Goal: Task Accomplishment & Management: Manage account settings

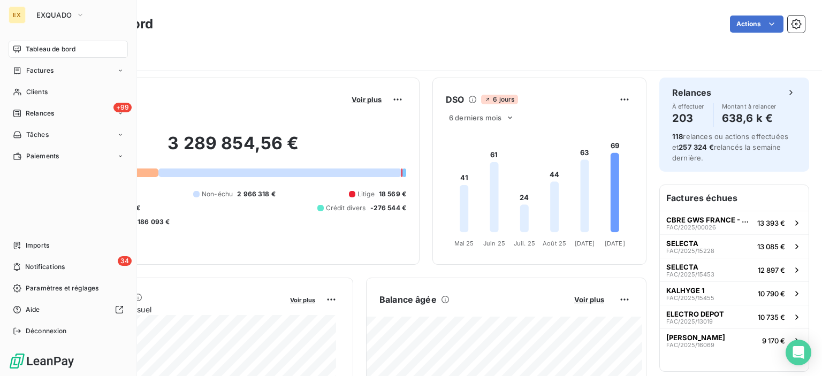
scroll to position [53, 0]
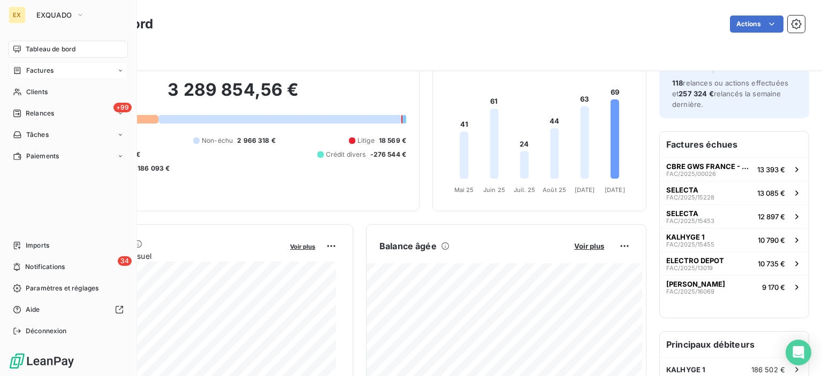
click at [30, 74] on span "Factures" at bounding box center [39, 71] width 27 height 10
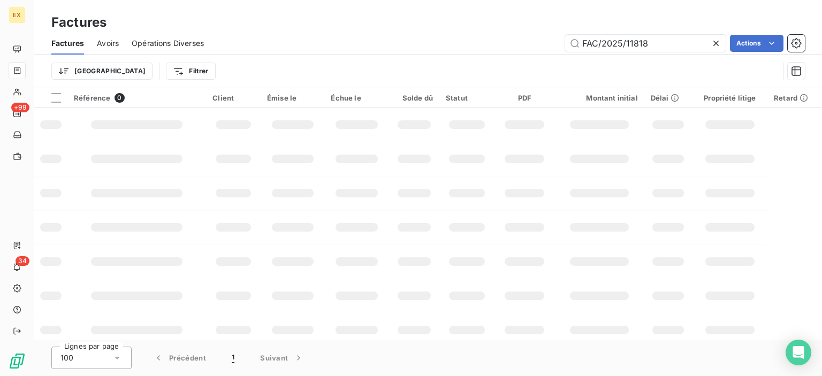
drag, startPoint x: 674, startPoint y: 42, endPoint x: 524, endPoint y: 51, distance: 150.1
click at [524, 51] on div "Factures Avoirs Opérations Diverses FAC/2025/11818 Actions" at bounding box center [427, 43] width 787 height 22
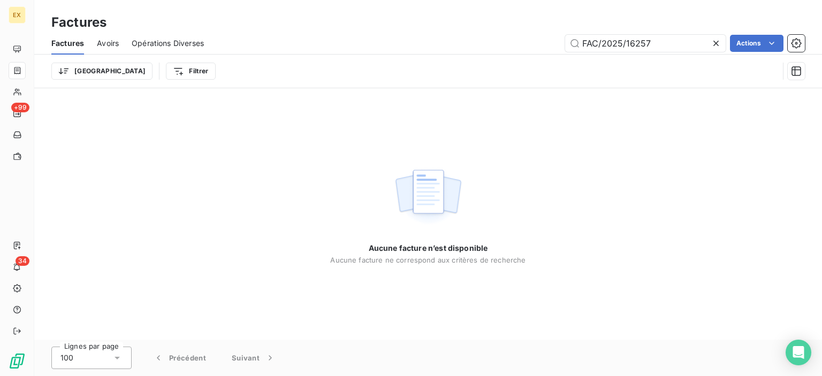
drag, startPoint x: 586, startPoint y: 42, endPoint x: 563, endPoint y: 48, distance: 23.6
click at [563, 48] on div "FAC/2025/16257 Actions" at bounding box center [511, 43] width 588 height 17
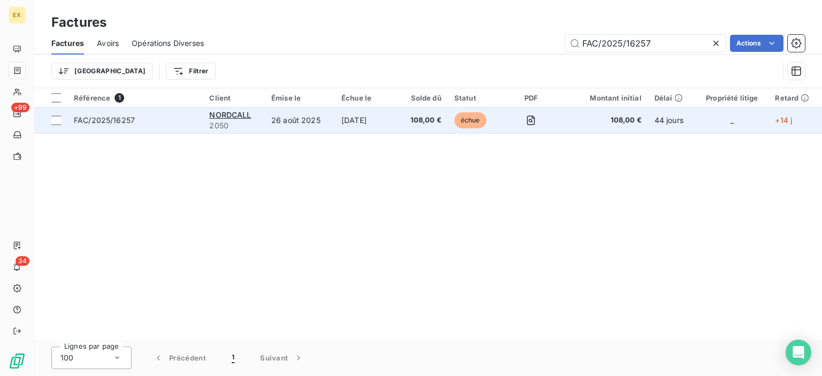
type input "FAC/2025/16257"
click at [128, 113] on td "FAC/2025/16257" at bounding box center [134, 121] width 135 height 26
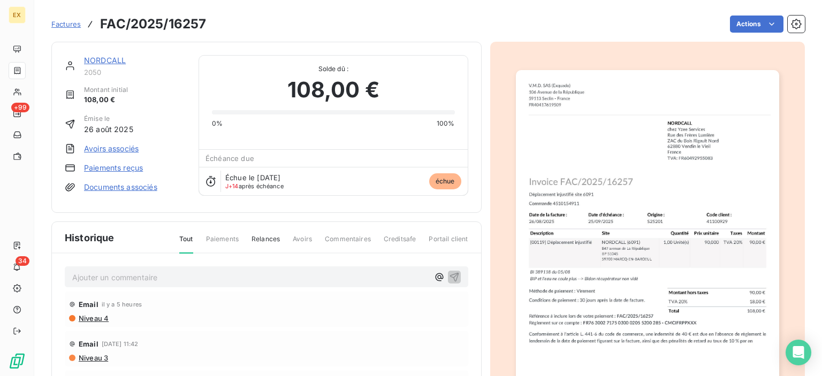
click at [107, 59] on link "NORDCALL" at bounding box center [105, 60] width 42 height 9
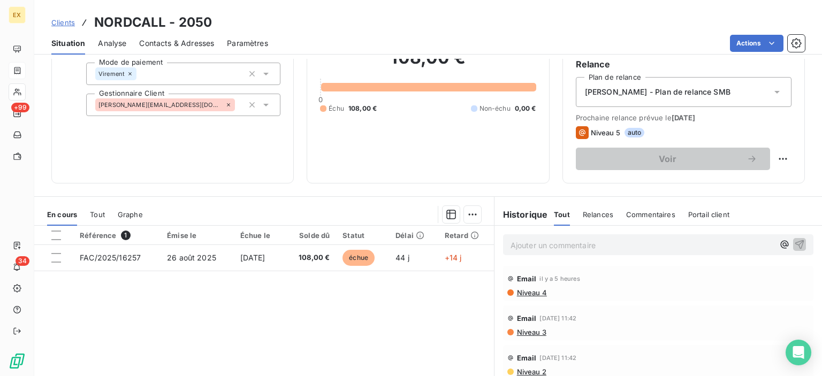
scroll to position [107, 0]
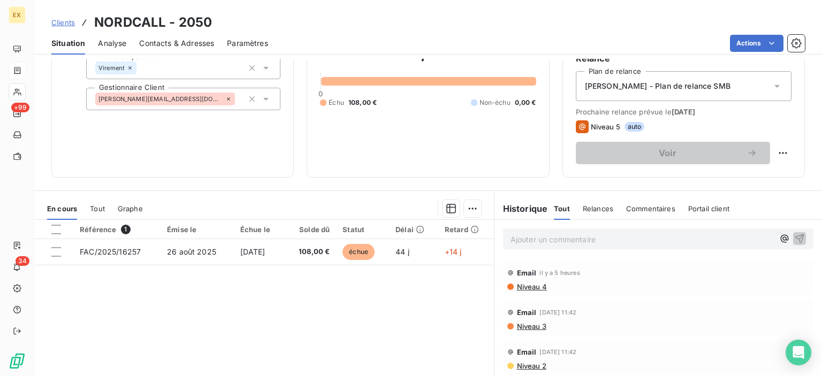
click at [537, 239] on p "Ajouter un commentaire ﻿" at bounding box center [641, 239] width 263 height 13
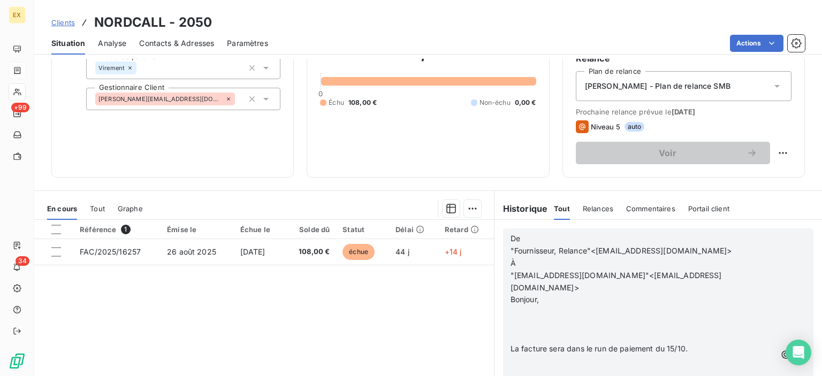
scroll to position [214, 0]
click at [795, 350] on icon "button" at bounding box center [799, 354] width 9 height 9
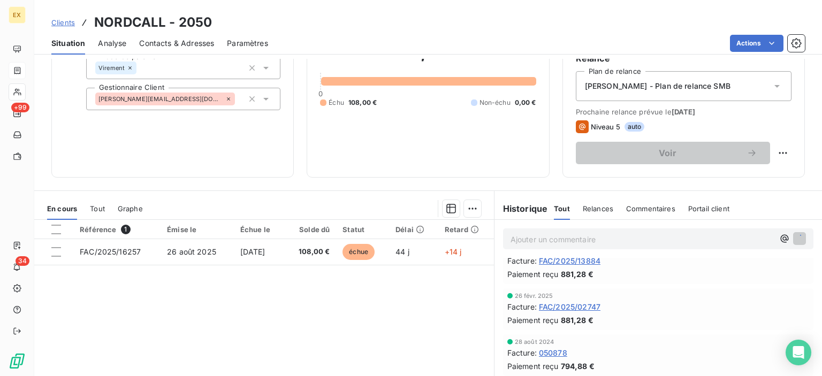
scroll to position [0, 0]
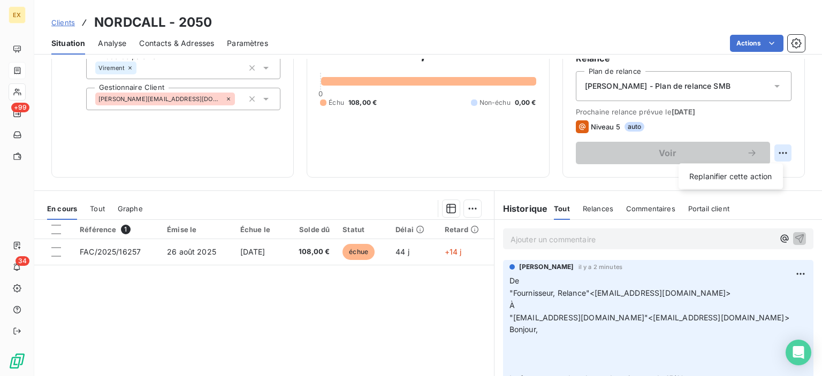
click at [774, 148] on html "EX +99 34 Clients NORDCALL - 2050 Situation Analyse Contacts & Adresses Paramèt…" at bounding box center [411, 188] width 822 height 376
click at [751, 176] on div "Replanifier cette action" at bounding box center [731, 176] width 96 height 17
select select "9"
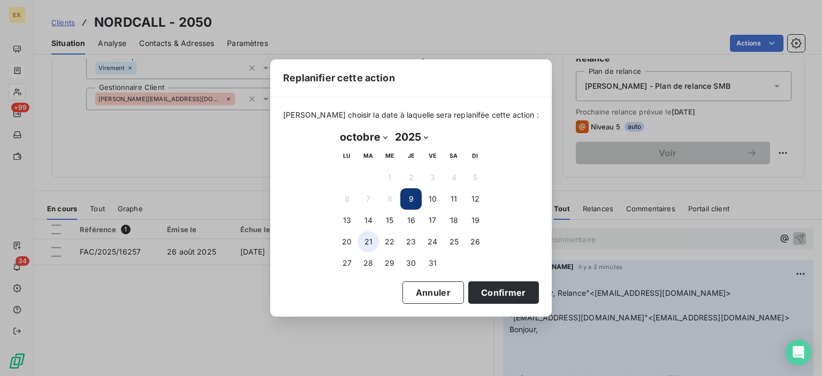
click at [357, 239] on button "21" at bounding box center [367, 241] width 21 height 21
click at [491, 288] on button "Confirmer" at bounding box center [503, 292] width 71 height 22
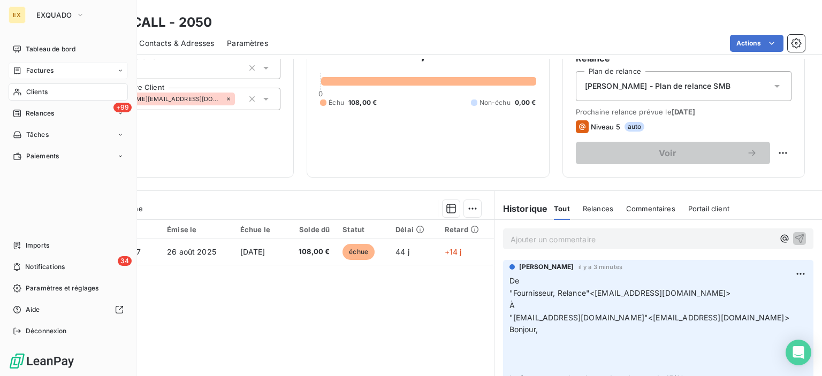
click at [21, 74] on div "Factures" at bounding box center [33, 71] width 41 height 10
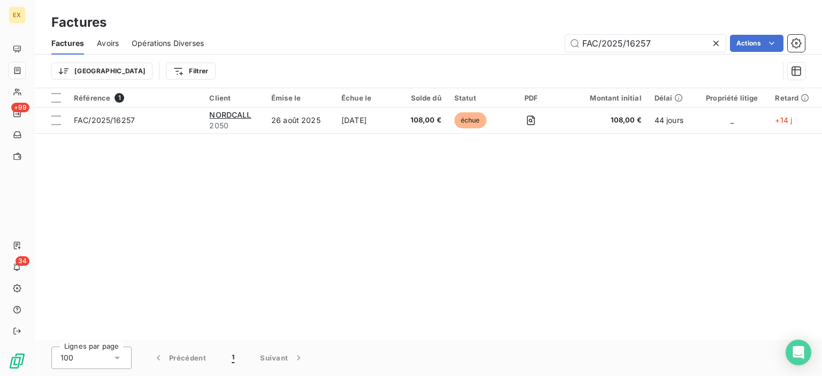
drag, startPoint x: 663, startPoint y: 45, endPoint x: 485, endPoint y: 49, distance: 178.2
click at [485, 49] on div "FAC/2025/16257 Actions" at bounding box center [511, 43] width 588 height 17
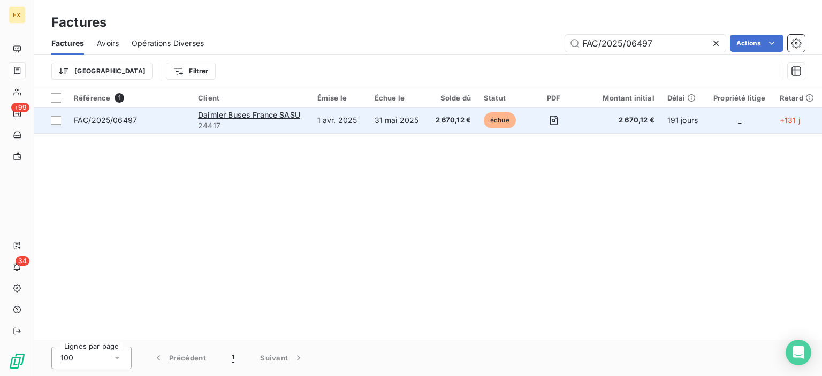
type input "FAC/2025/06497"
click at [166, 123] on span "FAC/2025/06497" at bounding box center [129, 120] width 111 height 11
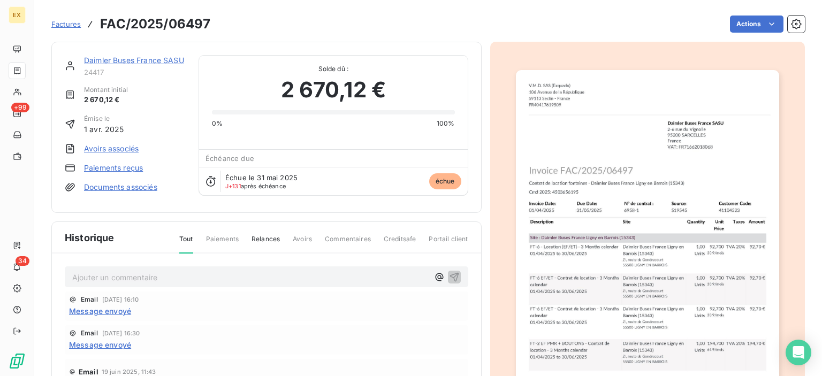
click at [127, 53] on div "Daimler Buses [GEOGRAPHIC_DATA] SASU 24417 Montant initial 2 670,12 € Émise le …" at bounding box center [266, 127] width 430 height 171
click at [127, 63] on link "Daimler Buses France SASU" at bounding box center [134, 60] width 100 height 9
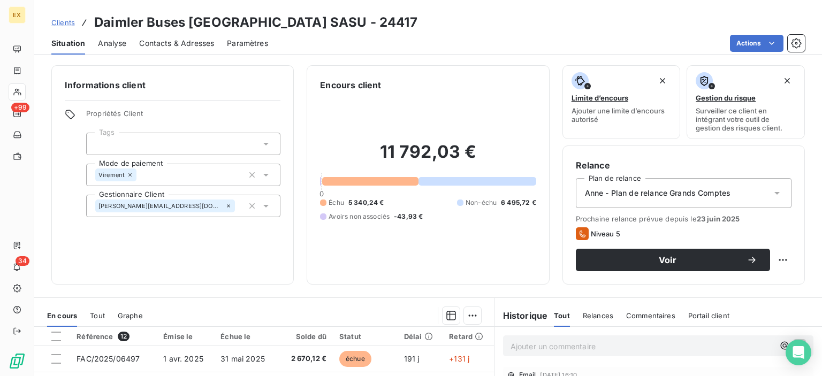
click at [535, 347] on p "Ajouter un commentaire ﻿" at bounding box center [641, 346] width 263 height 13
